Goal: Task Accomplishment & Management: Manage account settings

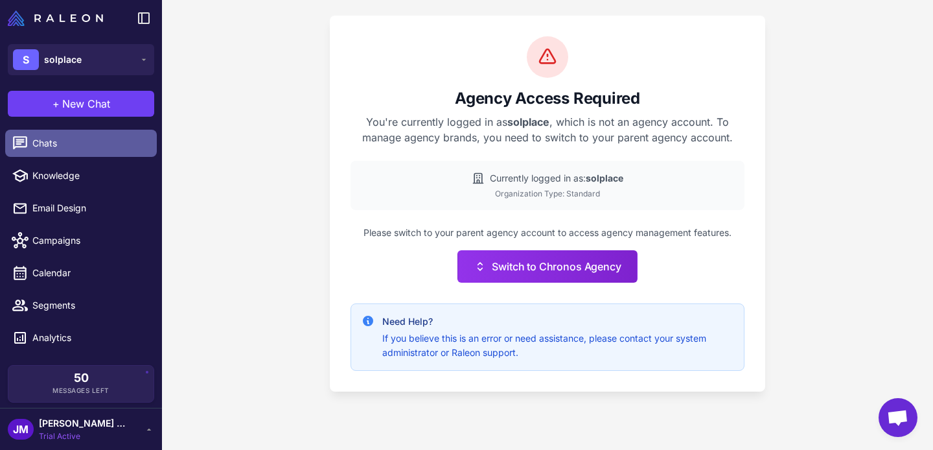
click at [51, 142] on span "Chats" at bounding box center [89, 143] width 114 height 14
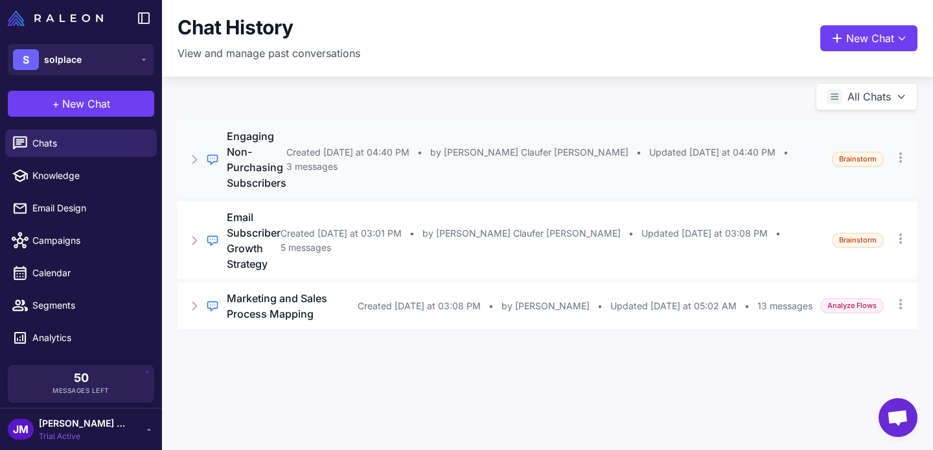
click at [362, 168] on div "Regular Chat Engaging Non-Purchasing Subscribers Created Monday at 04:40 PM • b…" at bounding box center [548, 160] width 740 height 78
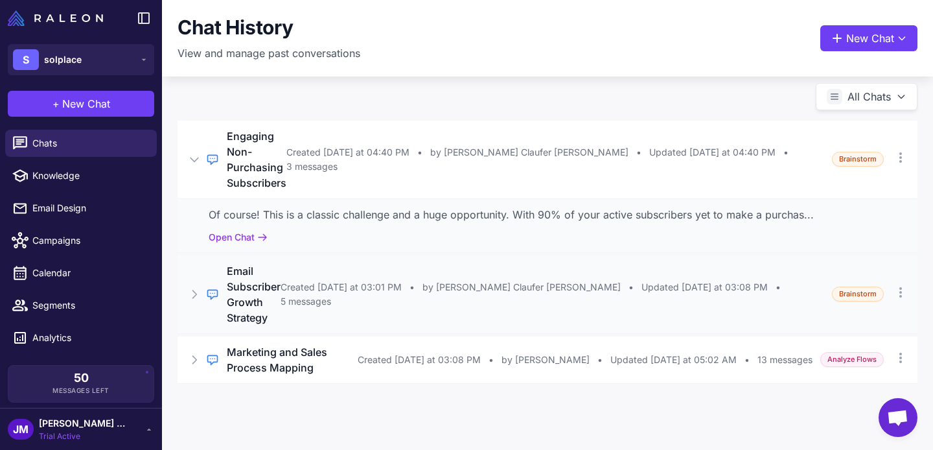
click at [281, 263] on h3 "Email Subscriber Growth Strategy" at bounding box center [254, 294] width 54 height 62
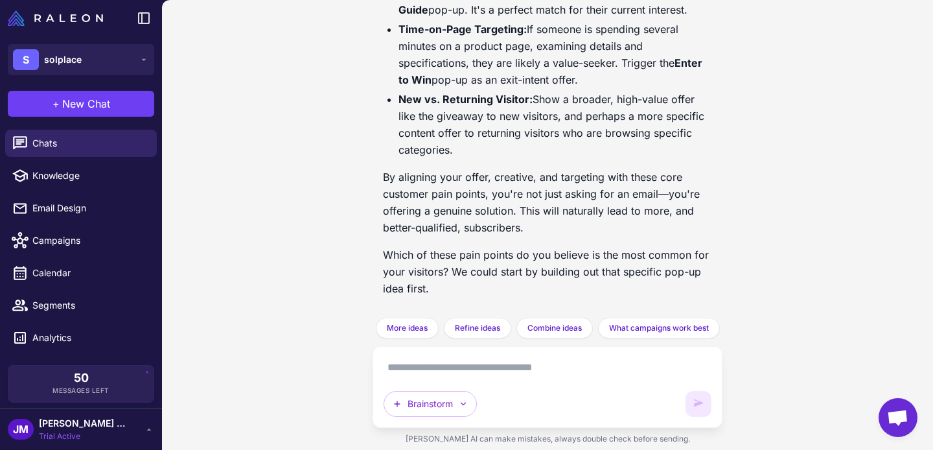
scroll to position [3628, 0]
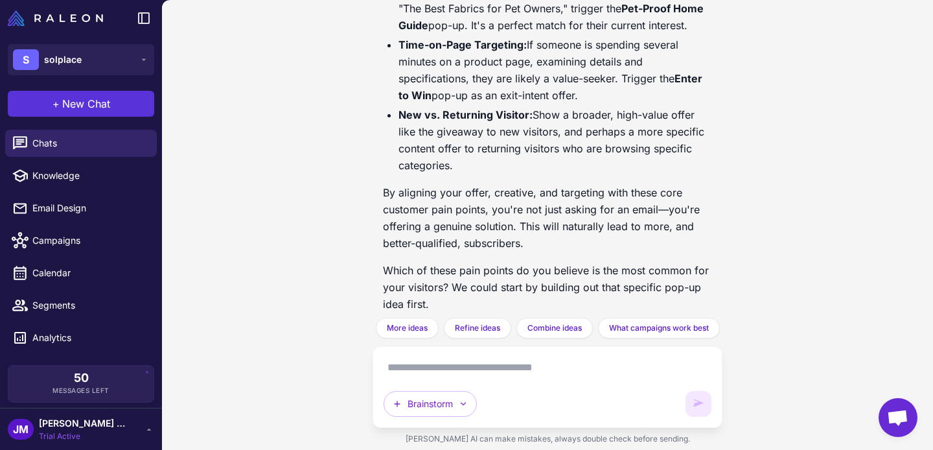
click at [68, 103] on span "New Chat" at bounding box center [86, 104] width 48 height 16
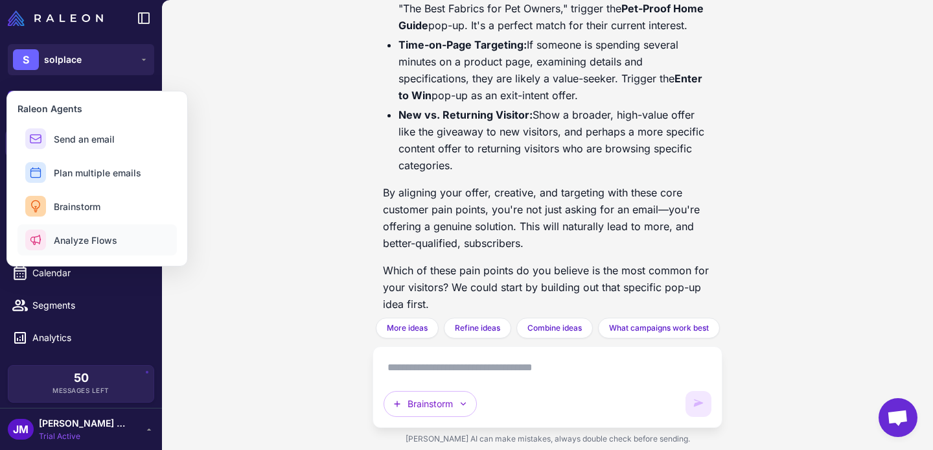
click at [96, 236] on span "Analyze Flows" at bounding box center [85, 240] width 63 height 14
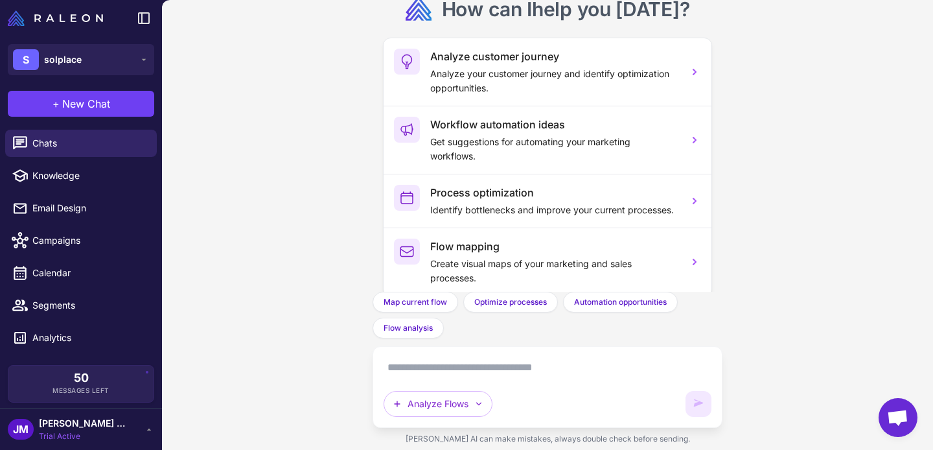
click at [538, 381] on div "Analyze Flows" at bounding box center [548, 387] width 328 height 60
click at [533, 371] on textarea at bounding box center [548, 367] width 328 height 21
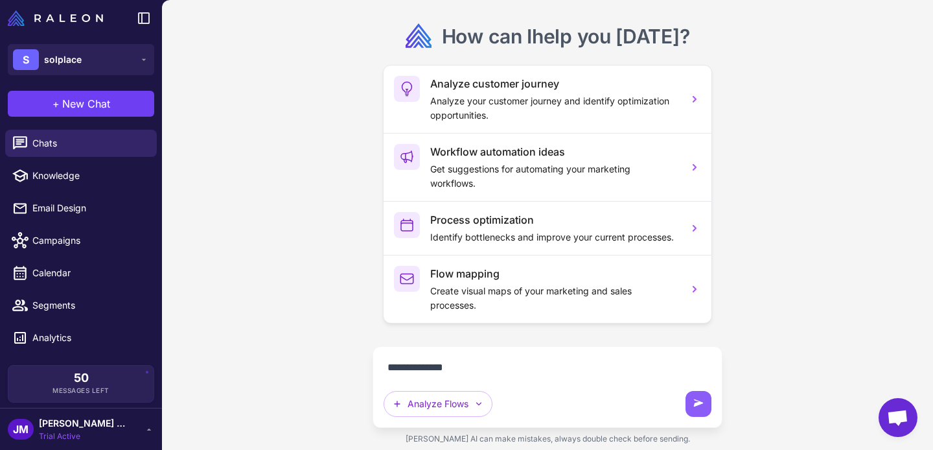
type textarea "**********"
click at [518, 367] on textarea "**********" at bounding box center [548, 367] width 328 height 21
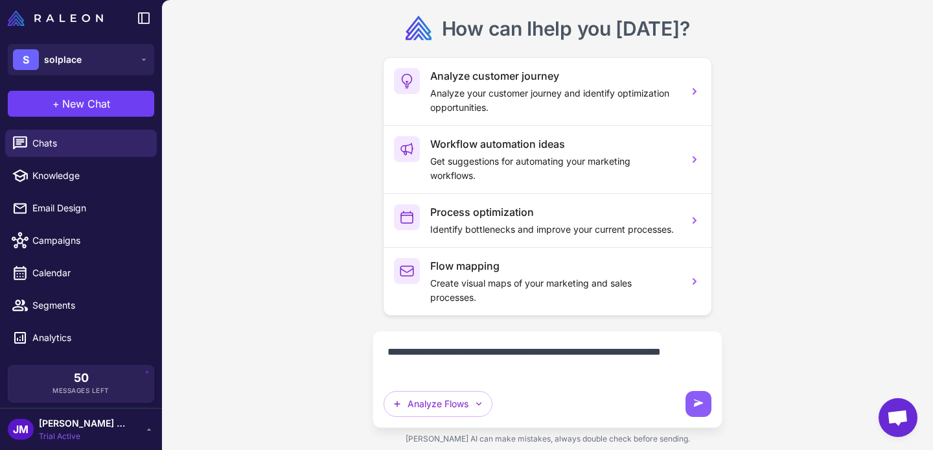
type textarea "**********"
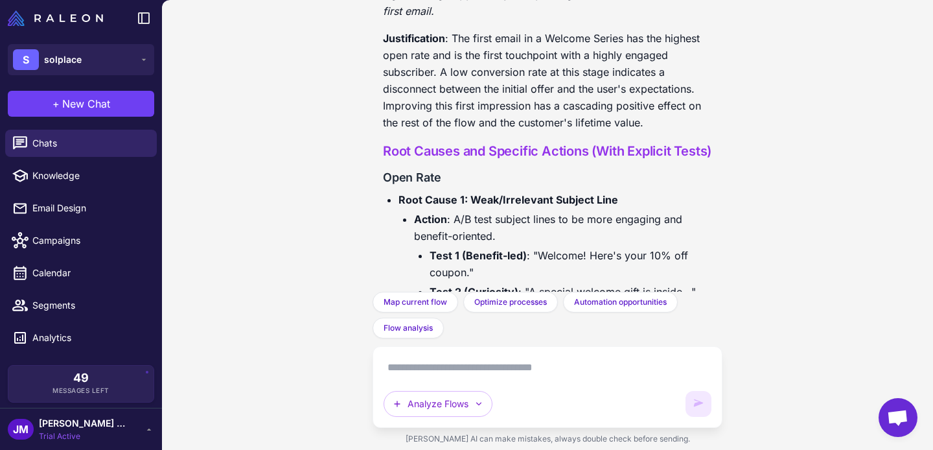
scroll to position [2470, 0]
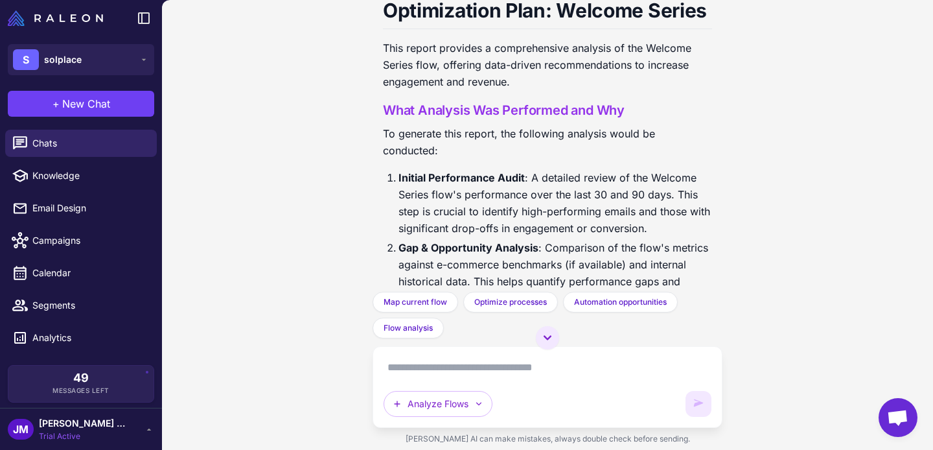
scroll to position [290, 0]
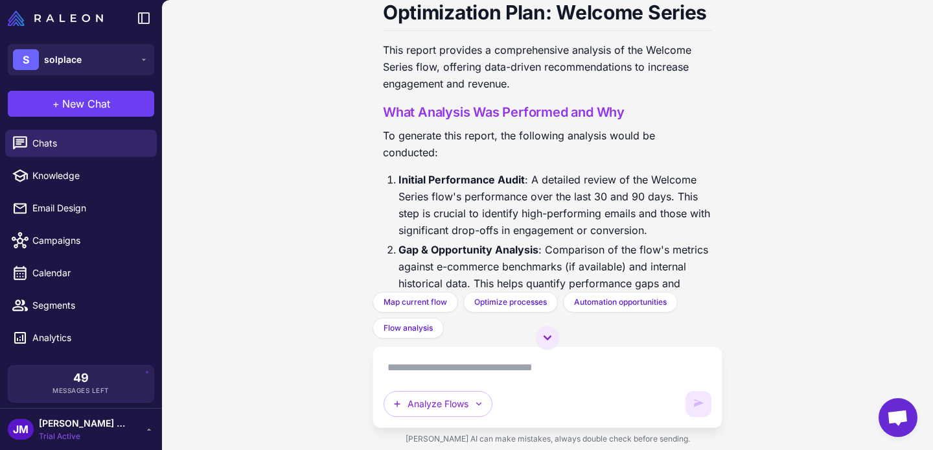
click at [475, 368] on textarea at bounding box center [548, 367] width 328 height 21
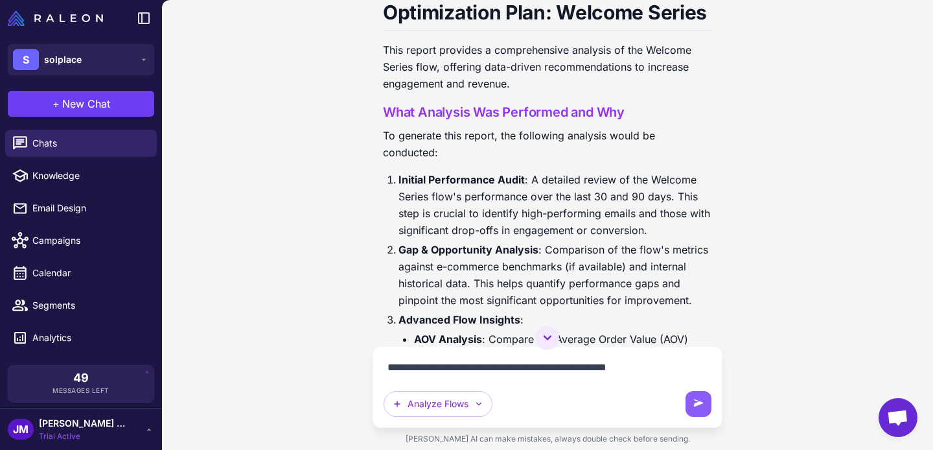
type textarea "**********"
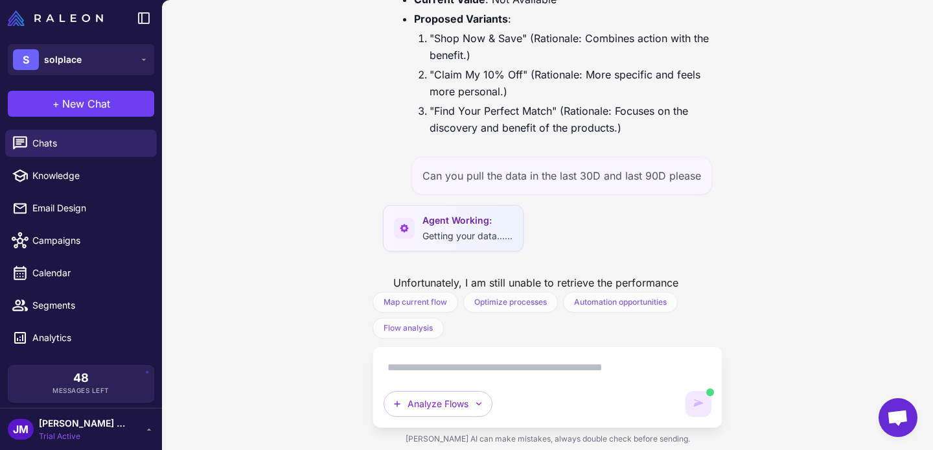
scroll to position [2635, 0]
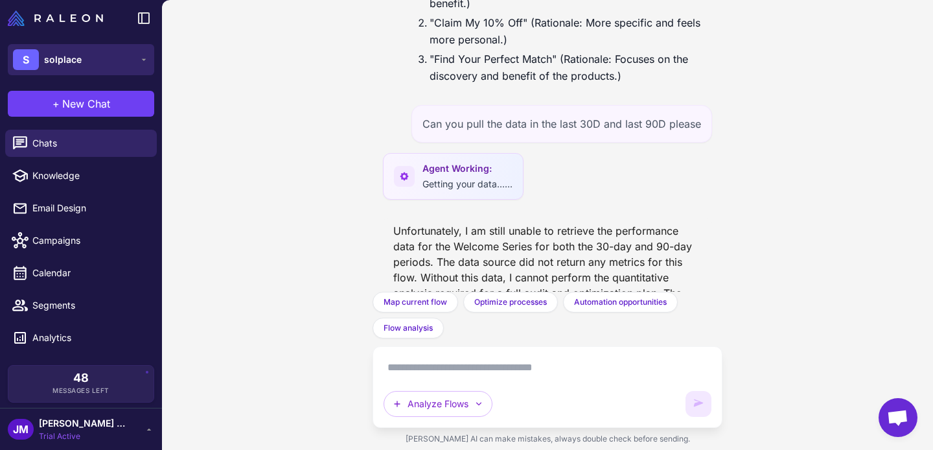
click at [150, 69] on button "S solplace" at bounding box center [81, 59] width 146 height 31
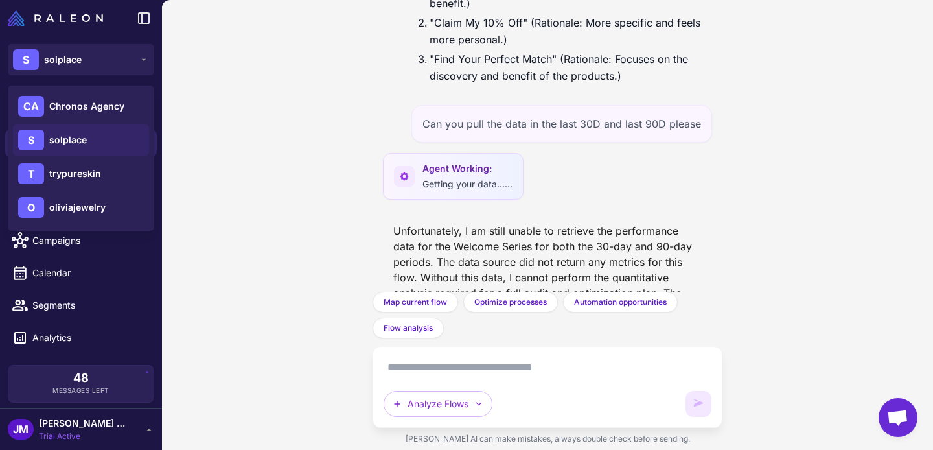
click at [233, 109] on div "Can you pull the 30D data of the Welcome Flow and plan for optimization Agent W…" at bounding box center [547, 225] width 771 height 450
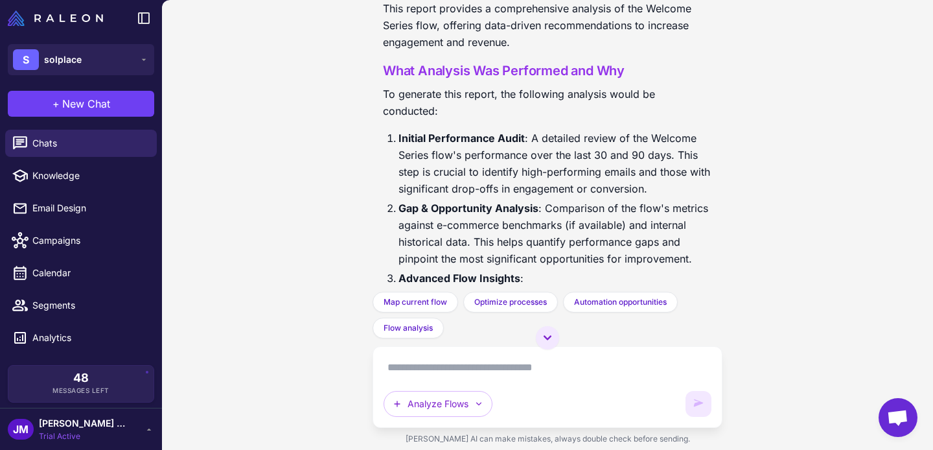
scroll to position [0, 0]
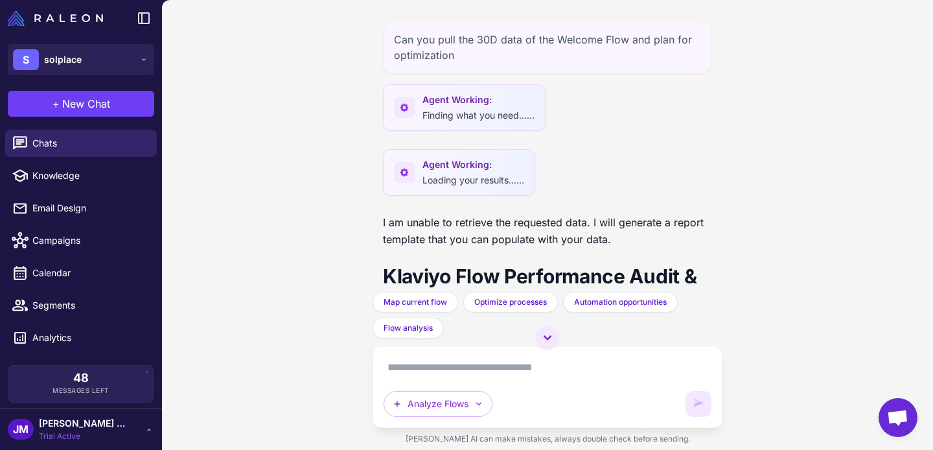
click at [541, 364] on textarea at bounding box center [548, 367] width 328 height 21
click at [126, 59] on button "S solplace" at bounding box center [81, 59] width 146 height 31
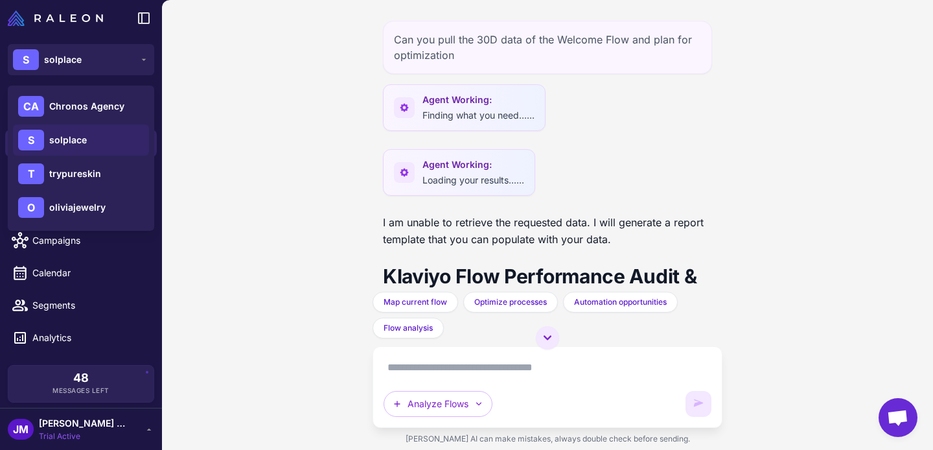
click at [207, 110] on div "Can you pull the 30D data of the Welcome Flow and plan for optimization Agent W…" at bounding box center [547, 225] width 771 height 450
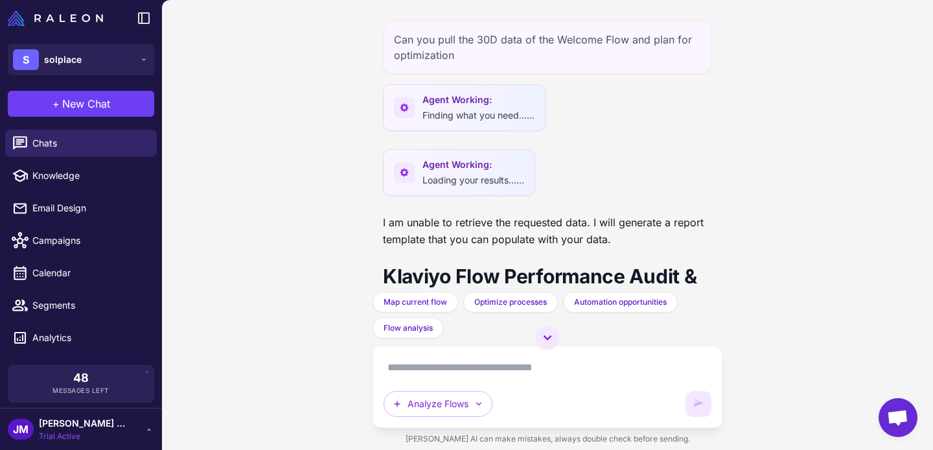
click at [150, 430] on icon at bounding box center [149, 429] width 10 height 10
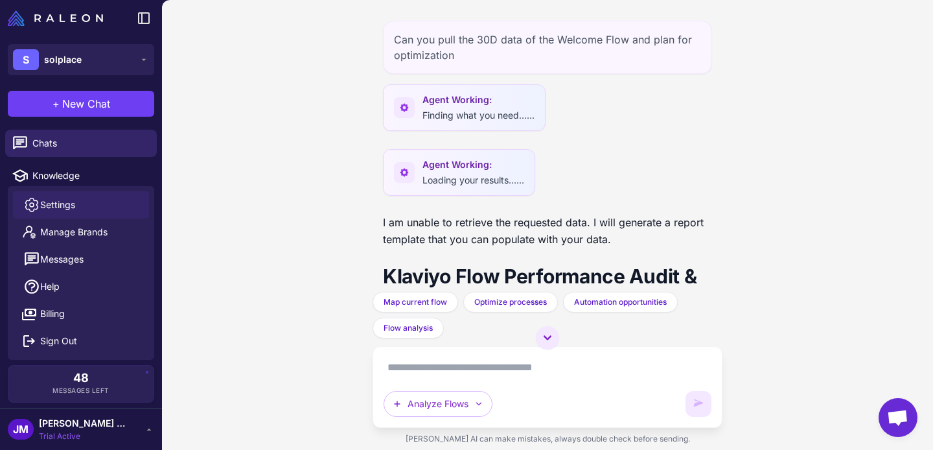
click at [71, 203] on span "Settings" at bounding box center [57, 205] width 35 height 14
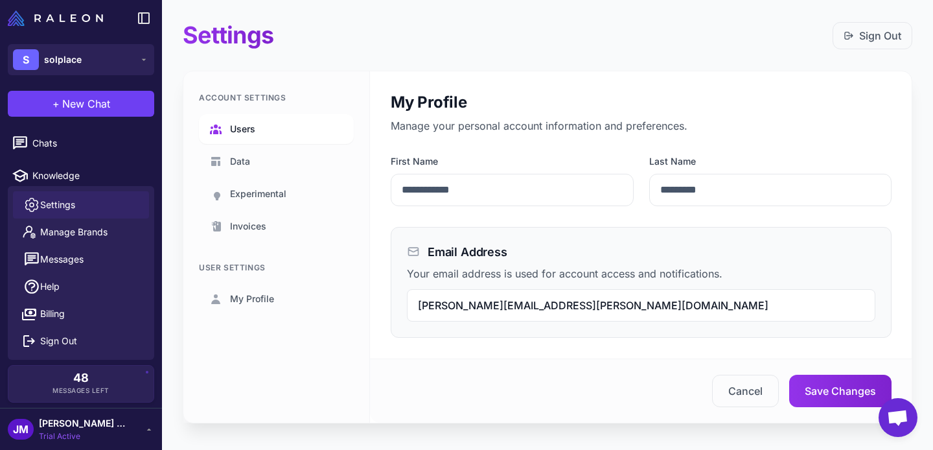
click at [261, 141] on link "Users" at bounding box center [276, 129] width 155 height 30
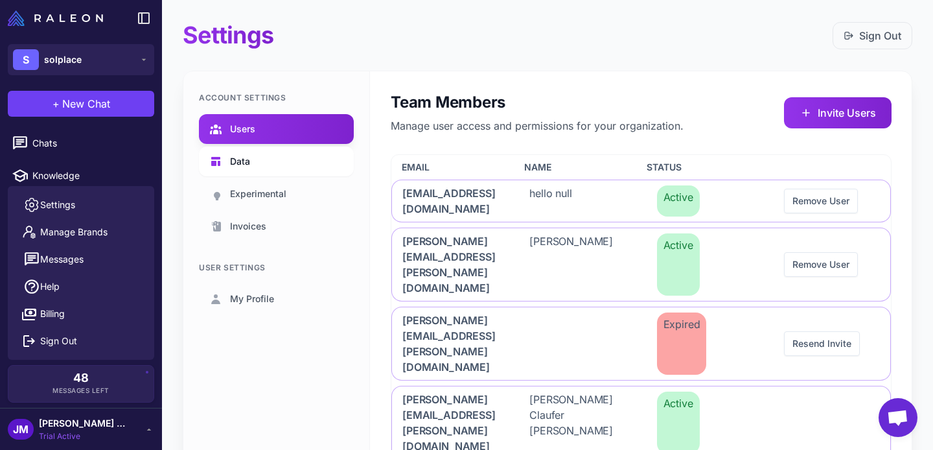
click at [259, 152] on link "Data" at bounding box center [276, 161] width 155 height 30
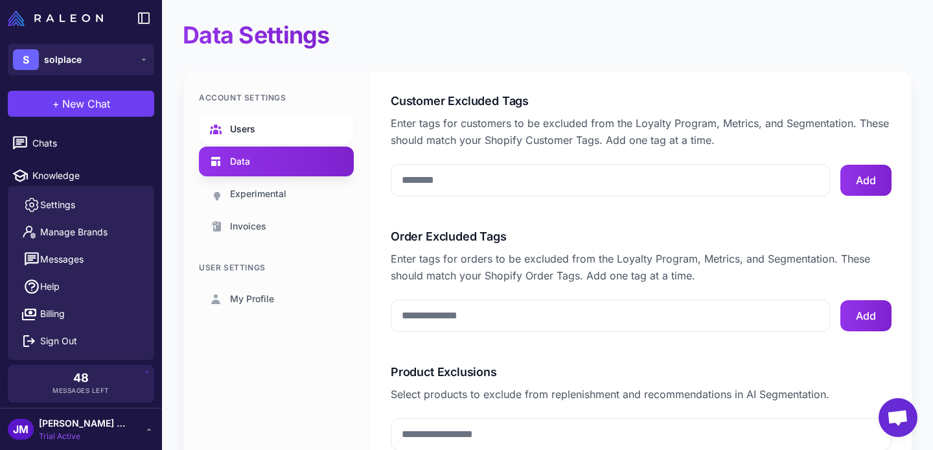
click at [253, 124] on span "Users" at bounding box center [242, 129] width 25 height 14
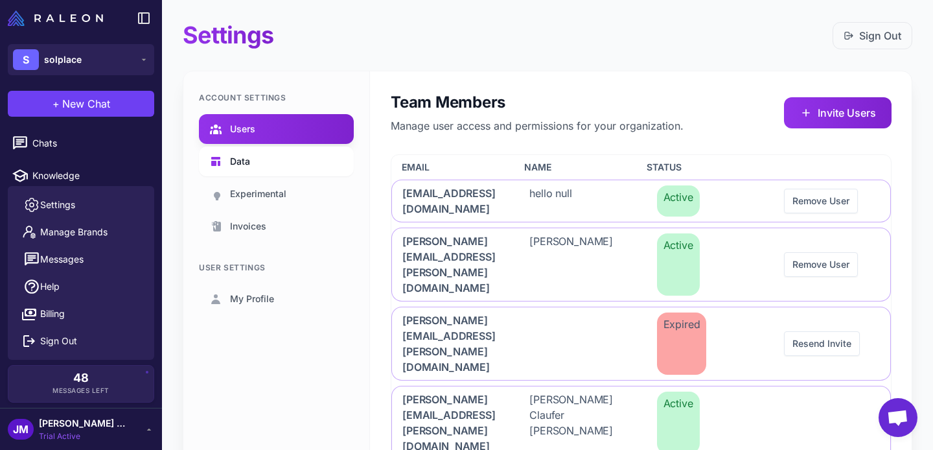
click at [260, 157] on link "Data" at bounding box center [276, 161] width 155 height 30
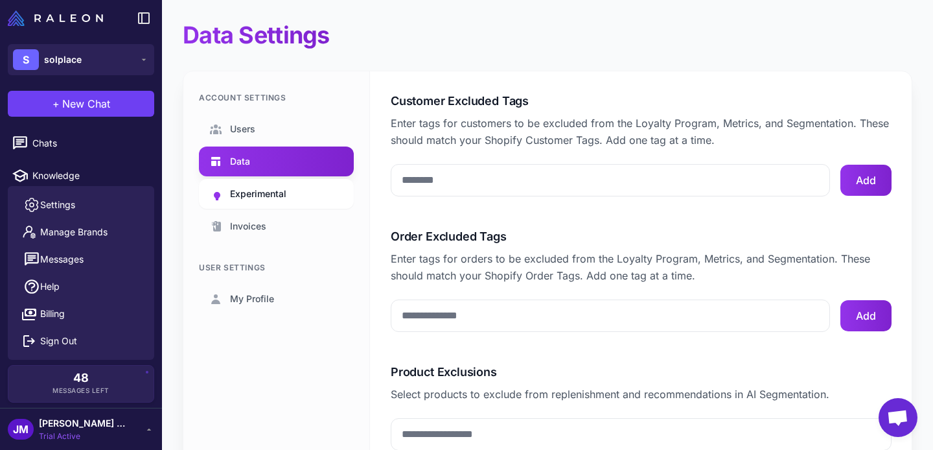
click at [260, 189] on span "Experimental" at bounding box center [258, 194] width 56 height 14
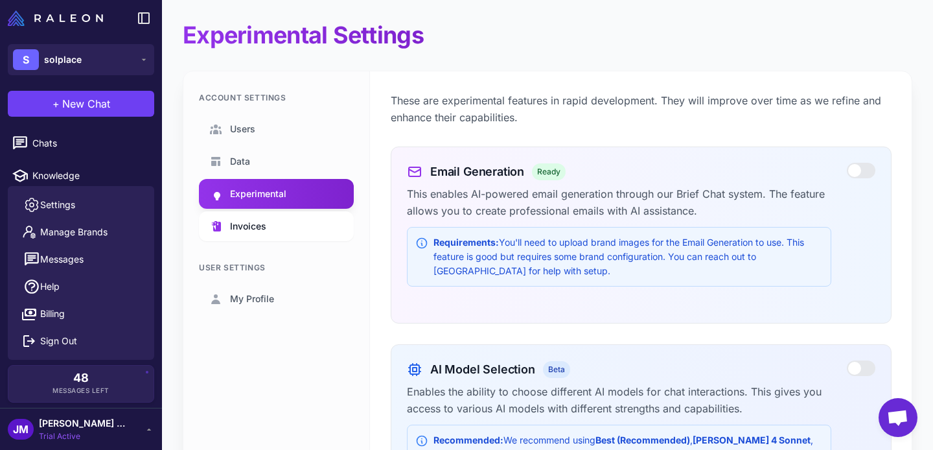
click at [256, 219] on span "Invoices" at bounding box center [248, 226] width 36 height 14
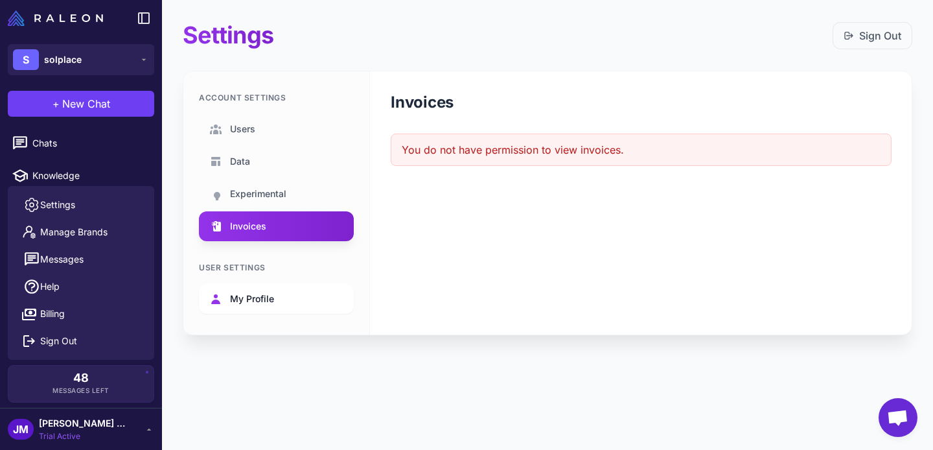
click at [252, 297] on span "My Profile" at bounding box center [252, 299] width 44 height 14
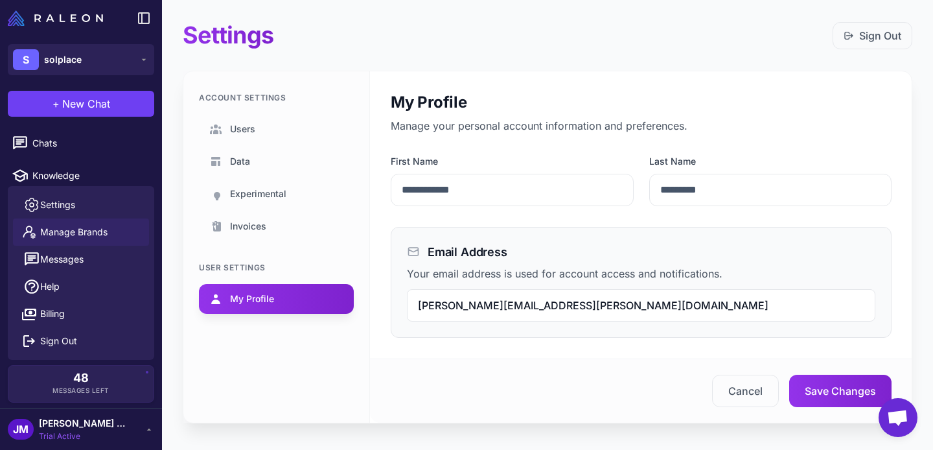
click at [86, 238] on span "Manage Brands" at bounding box center [73, 232] width 67 height 14
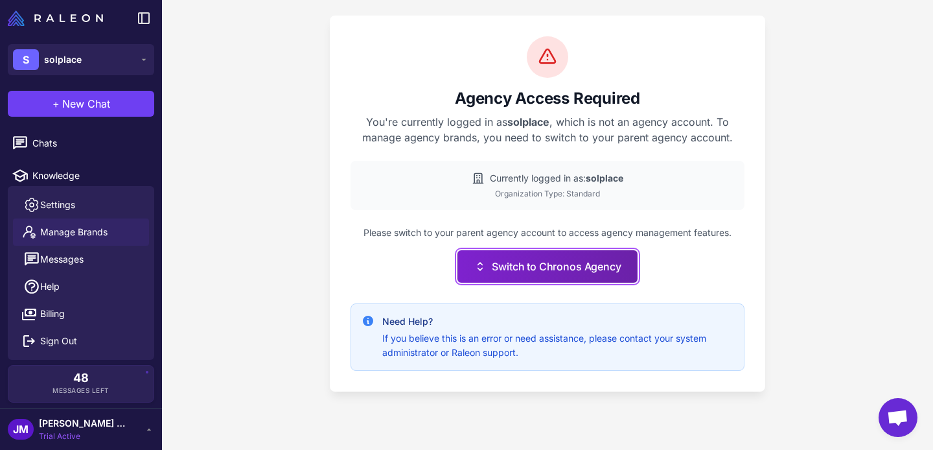
click at [551, 260] on button "Switch to Chronos Agency" at bounding box center [546, 266] width 179 height 32
